Goal: Task Accomplishment & Management: Manage account settings

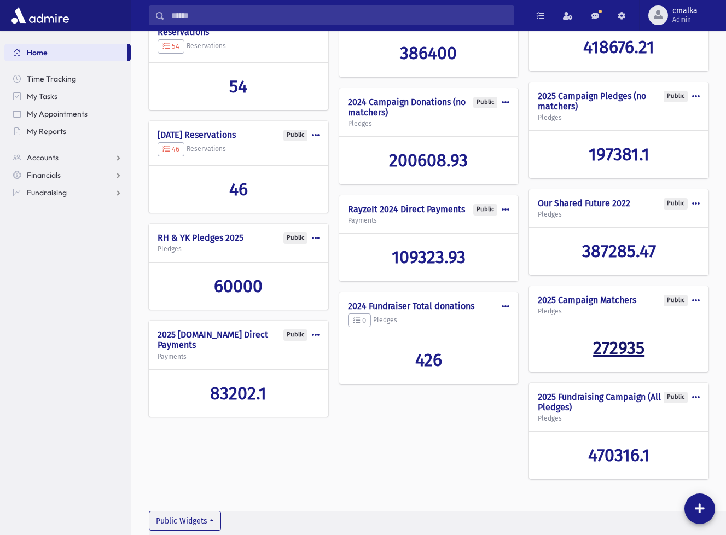
scroll to position [314, 0]
click at [682, 17] on span "Admin" at bounding box center [685, 19] width 25 height 9
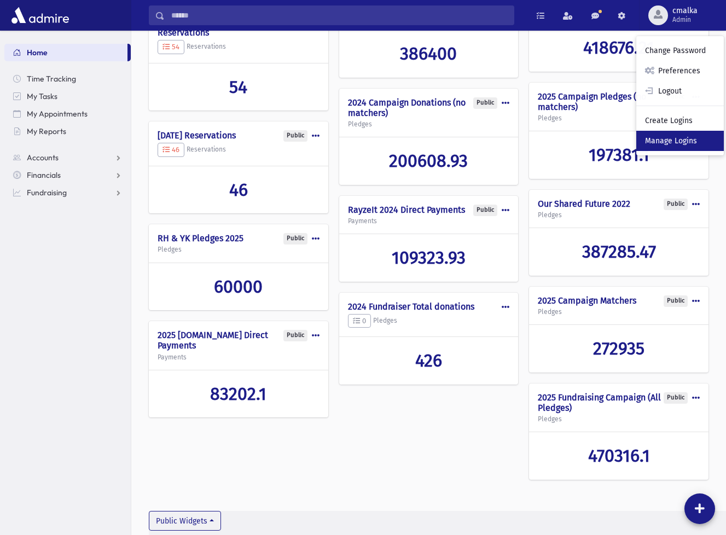
click at [683, 142] on link "Manage Logins" at bounding box center [680, 141] width 88 height 20
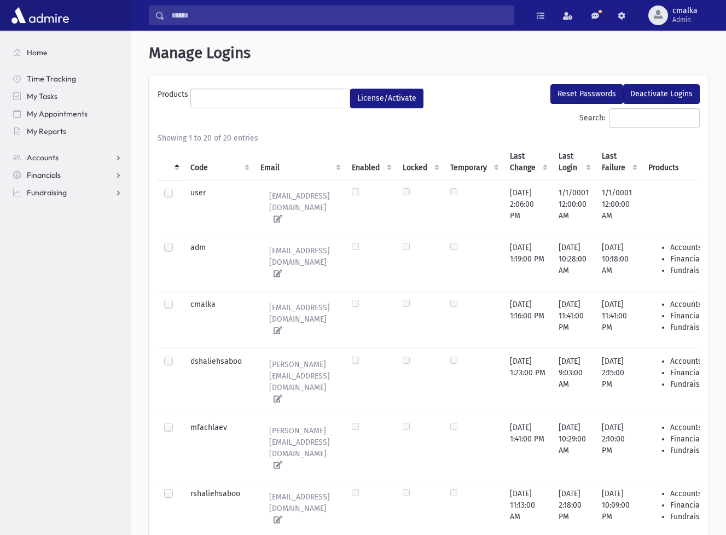
select select
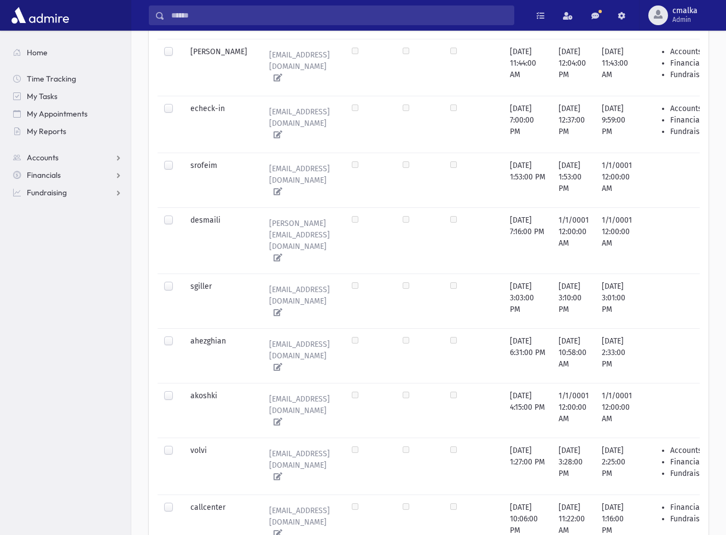
scroll to position [786, 0]
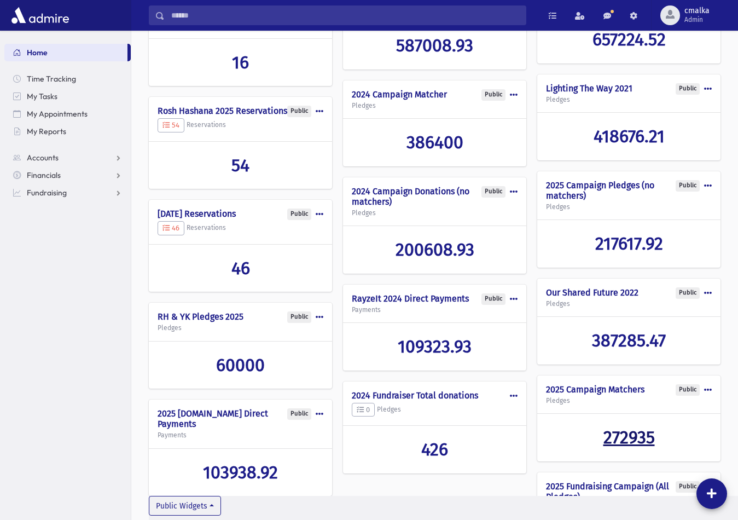
scroll to position [221, 0]
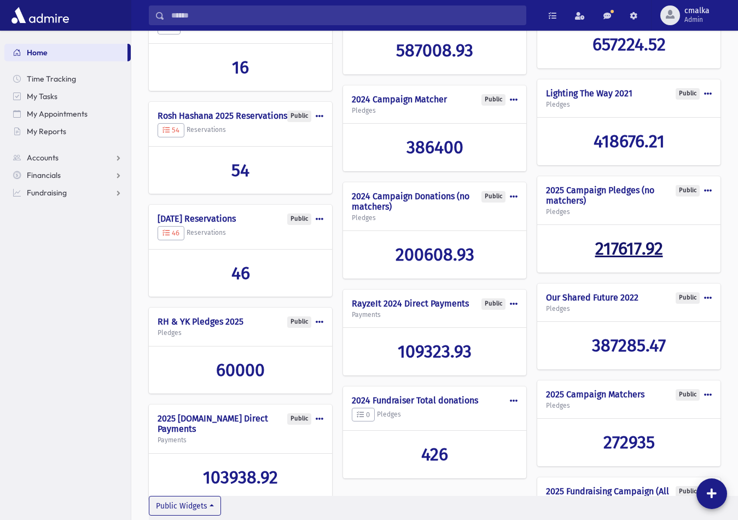
click at [631, 247] on span "217617.92" at bounding box center [629, 248] width 68 height 21
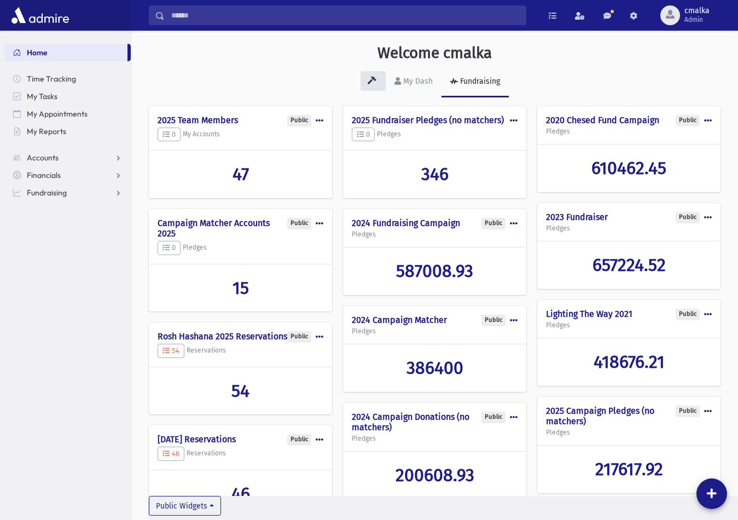
click at [705, 124] on span at bounding box center [708, 121] width 8 height 8
click at [682, 181] on button "Make Private" at bounding box center [668, 186] width 88 height 20
click at [514, 227] on span at bounding box center [514, 223] width 8 height 8
click at [533, 223] on div "Public Edit Delete Make Private 2025 Team Members 0 My Accounts 47 Public Edit …" at bounding box center [435, 455] width 572 height 699
click at [711, 217] on span at bounding box center [708, 217] width 8 height 8
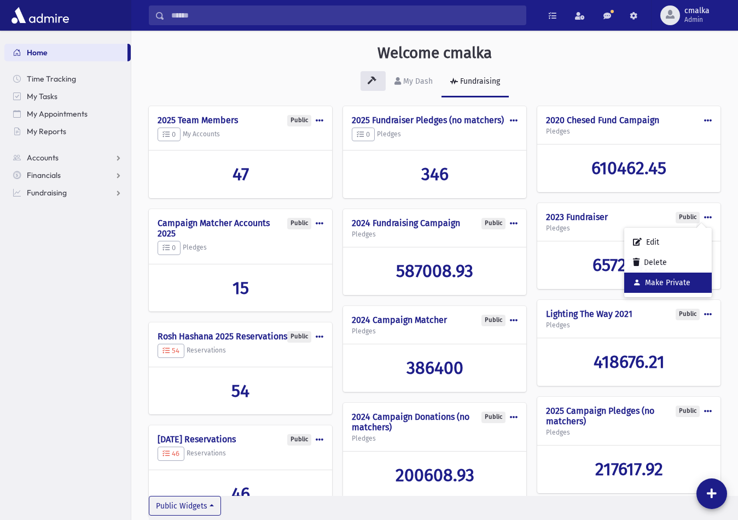
click at [677, 281] on button "Make Private" at bounding box center [668, 283] width 88 height 20
click at [706, 122] on span at bounding box center [708, 121] width 8 height 8
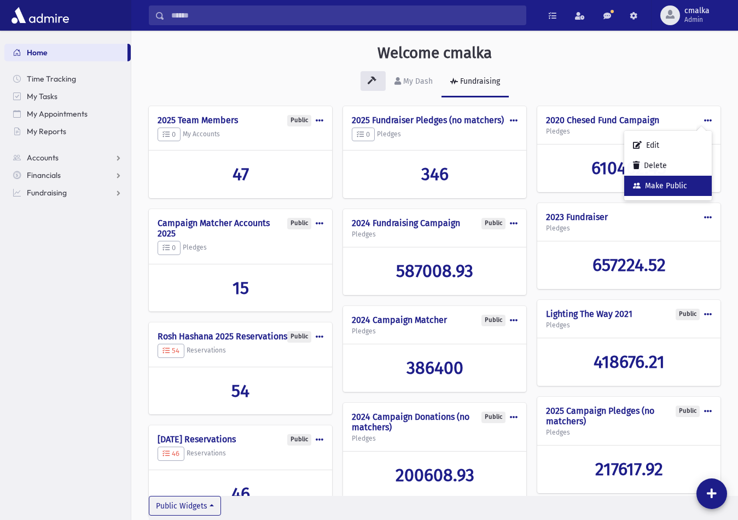
click at [679, 185] on button "Make Public" at bounding box center [668, 186] width 88 height 20
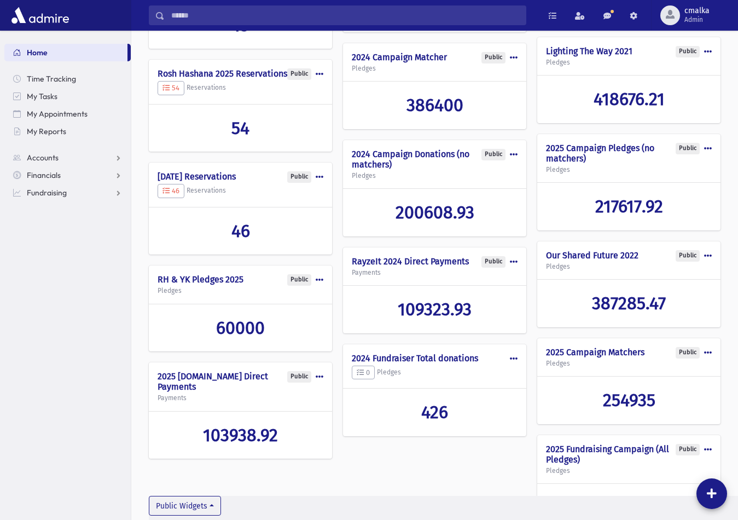
scroll to position [263, 0]
click at [515, 265] on span at bounding box center [514, 262] width 8 height 8
click at [477, 317] on button "Delete" at bounding box center [474, 307] width 88 height 20
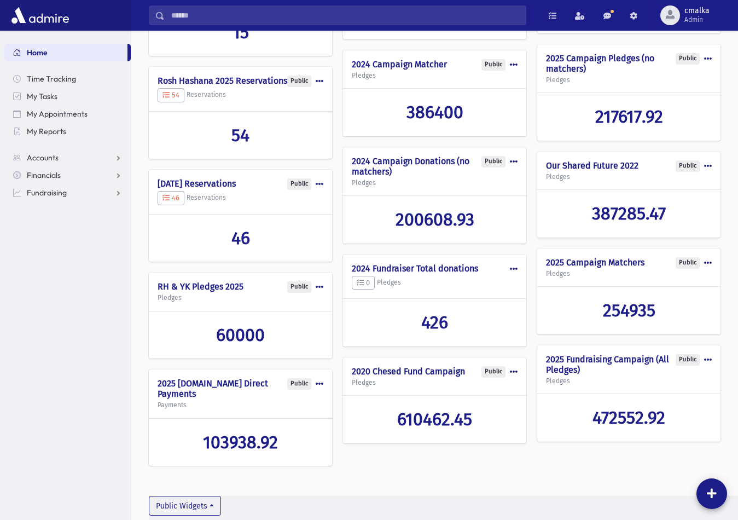
scroll to position [255, 0]
click at [318, 388] on span at bounding box center [320, 384] width 8 height 8
click at [291, 439] on button "Delete" at bounding box center [280, 429] width 88 height 20
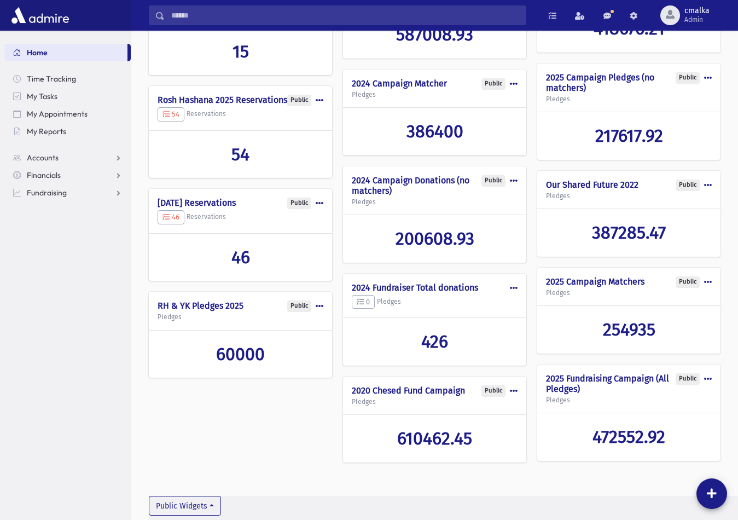
scroll to position [245, 0]
drag, startPoint x: 431, startPoint y: 390, endPoint x: 345, endPoint y: 414, distance: 89.1
click at [344, 414] on div "Public Edit Delete Make Private 2020 Chesed Fund Campaign Pledges" at bounding box center [434, 395] width 183 height 39
click at [345, 414] on div "Public Edit Delete Make Private 2020 Chesed Fund Campaign Pledges" at bounding box center [434, 395] width 183 height 39
drag, startPoint x: 513, startPoint y: 391, endPoint x: 525, endPoint y: 398, distance: 13.5
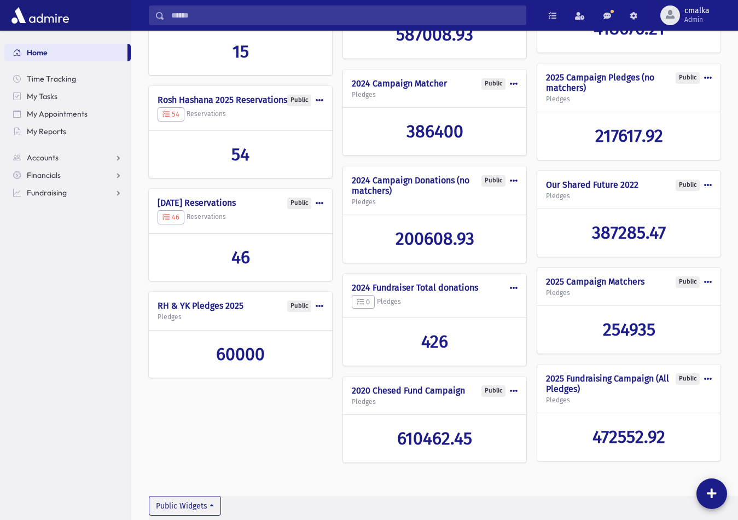
click at [524, 398] on div "Public Edit Delete Make Private 2020 Chesed Fund Campaign Pledges" at bounding box center [434, 395] width 183 height 39
click at [545, 419] on div "472552.92" at bounding box center [628, 436] width 183 height 47
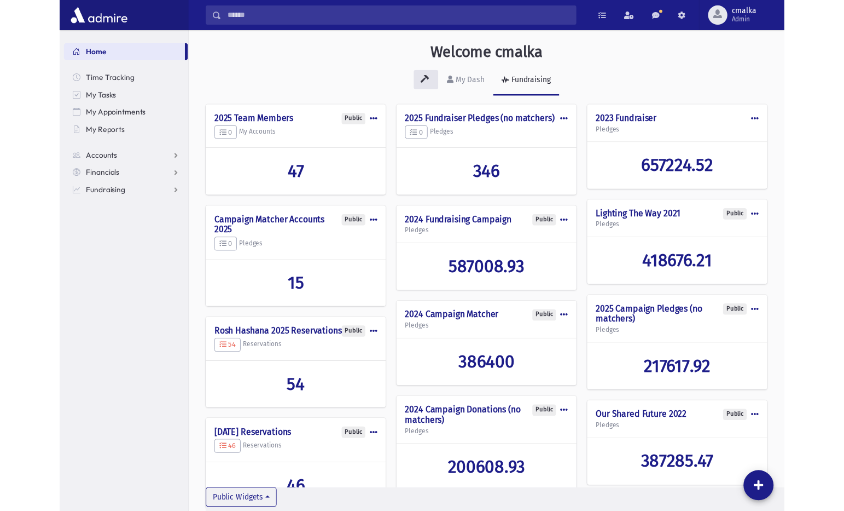
scroll to position [0, 0]
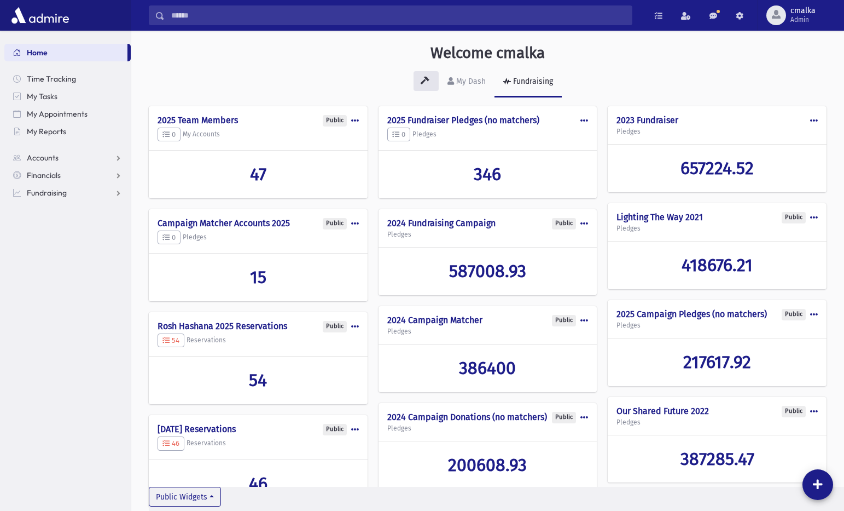
click at [584, 120] on span at bounding box center [585, 121] width 8 height 8
click at [557, 188] on button "Make Public" at bounding box center [545, 186] width 88 height 20
click at [738, 122] on span at bounding box center [814, 121] width 8 height 8
click at [738, 185] on button "Make Public" at bounding box center [775, 186] width 88 height 20
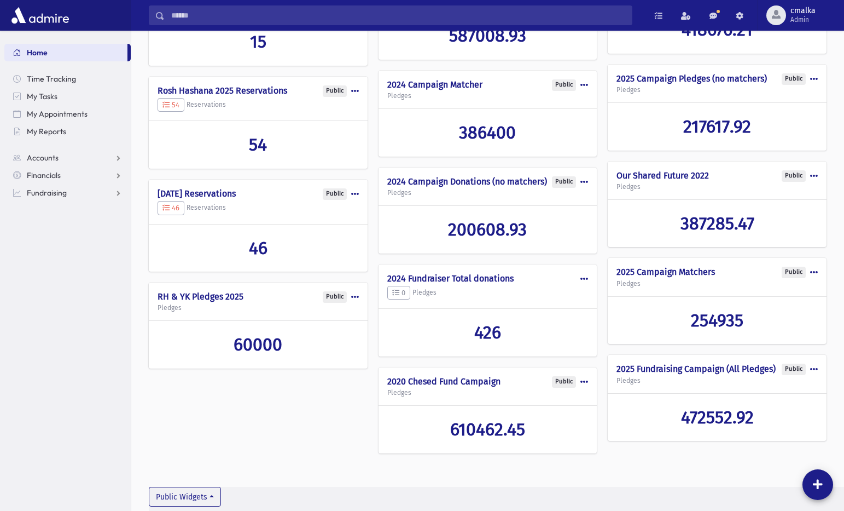
scroll to position [249, 0]
click at [710, 310] on span "254935" at bounding box center [717, 320] width 53 height 21
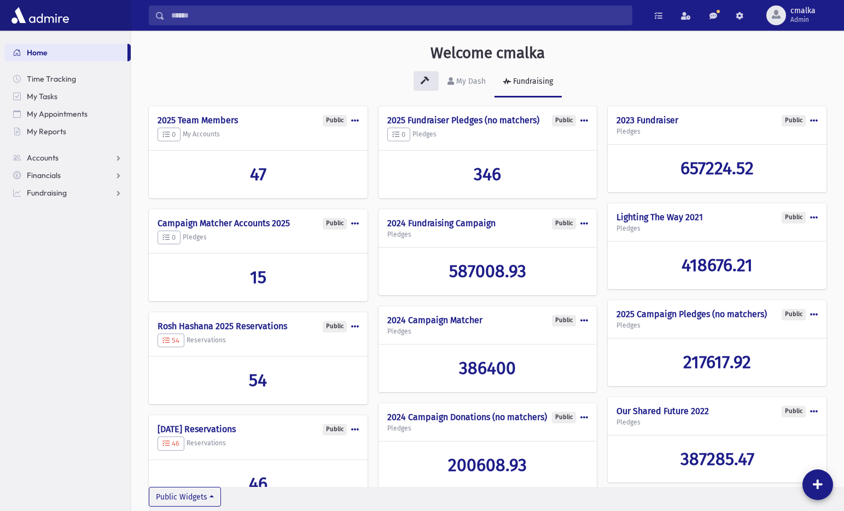
scroll to position [0, 0]
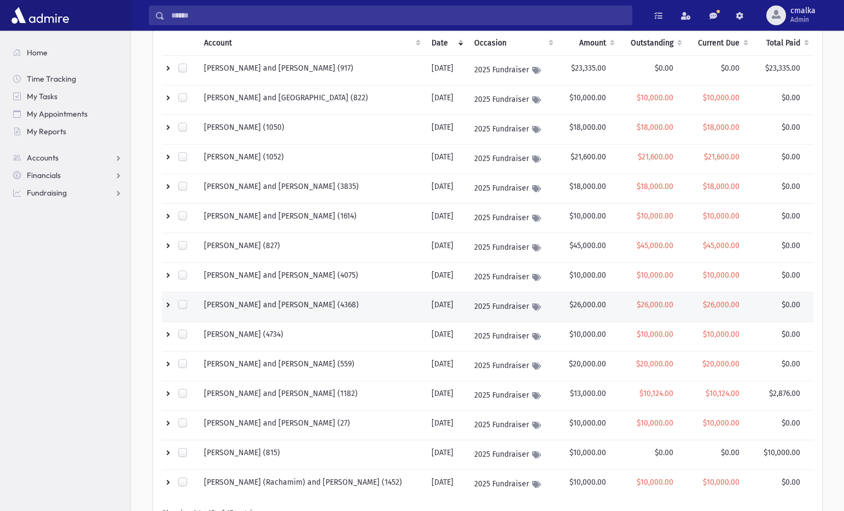
scroll to position [125, 0]
